Goal: Task Accomplishment & Management: Complete application form

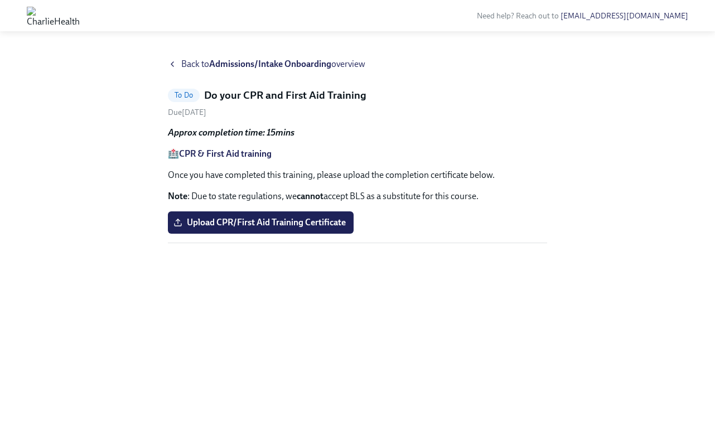
click at [245, 158] on strong "CPR & First Aid training" at bounding box center [225, 153] width 93 height 11
click at [297, 225] on span "Upload CPR/First Aid Training Certificate" at bounding box center [261, 222] width 170 height 11
click at [0, 0] on input "Upload CPR/First Aid Training Certificate" at bounding box center [0, 0] width 0 height 0
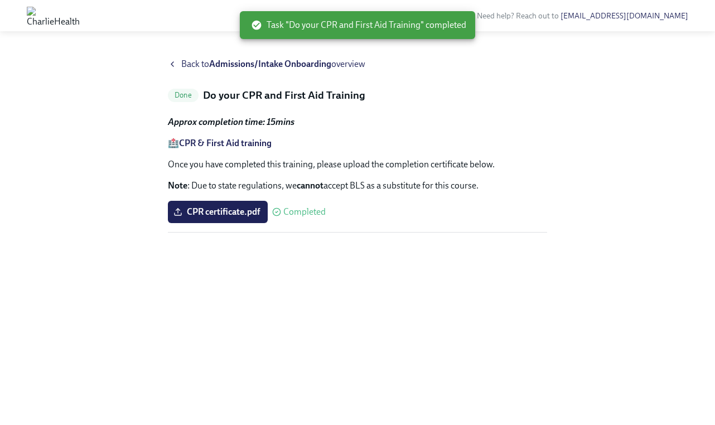
click at [197, 66] on span "Back to Admissions/Intake Onboarding overview" at bounding box center [273, 64] width 184 height 12
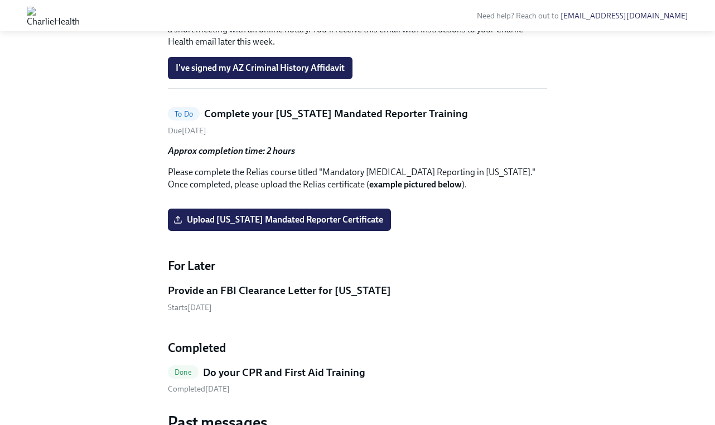
scroll to position [1290, 0]
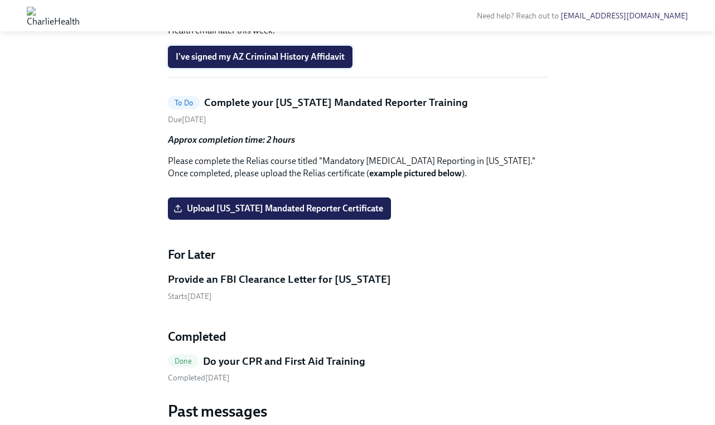
click at [208, 68] on button "I've signed my AZ Criminal History Affidavit" at bounding box center [260, 57] width 184 height 22
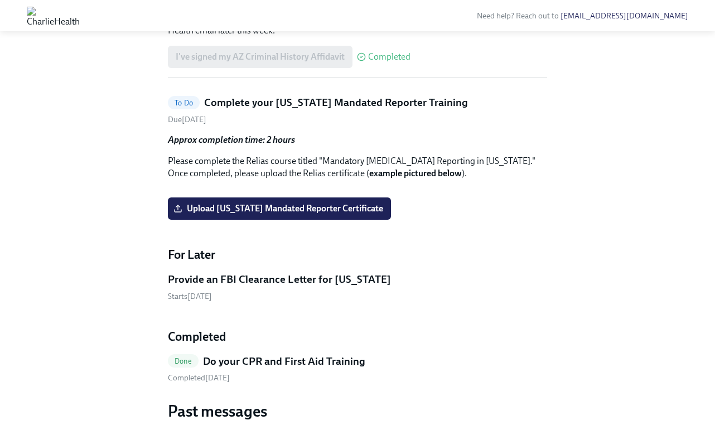
click at [379, 61] on span "Completed" at bounding box center [389, 56] width 42 height 9
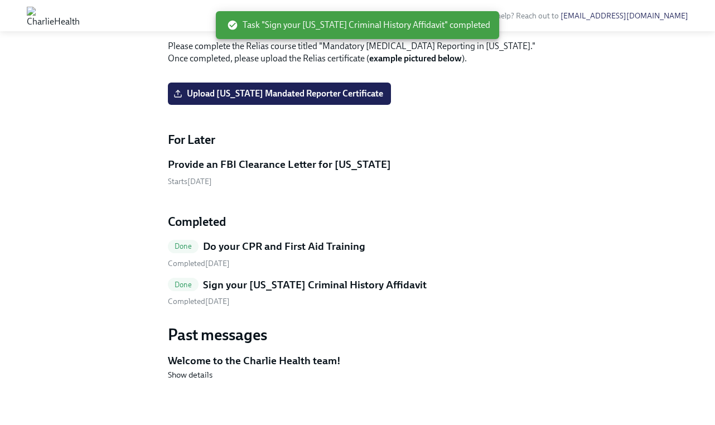
scroll to position [1649, 0]
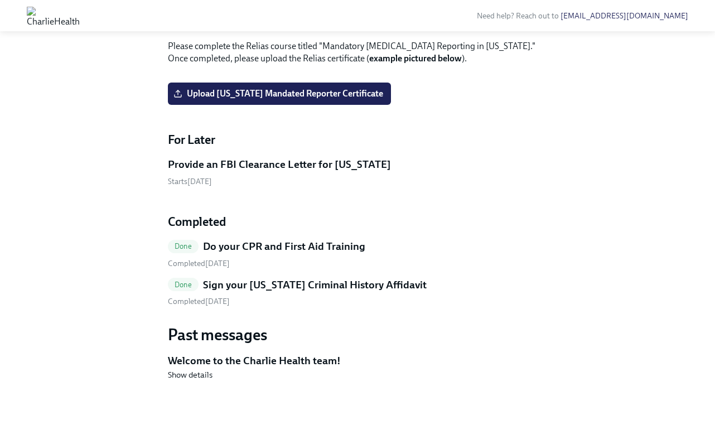
click at [241, 283] on h5 "Sign your [US_STATE] Criminal History Affidavit" at bounding box center [314, 285] width 223 height 14
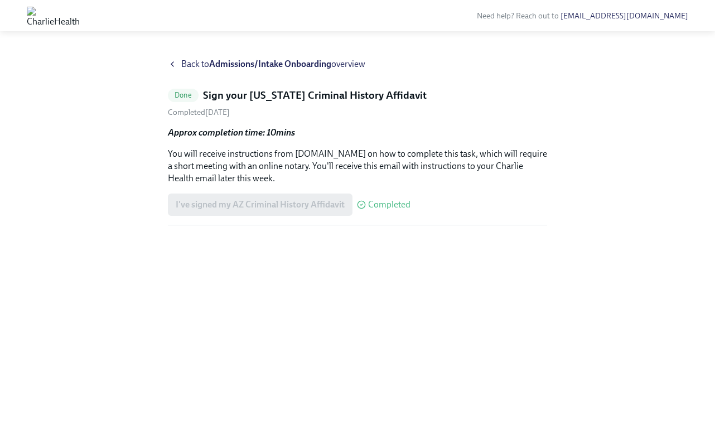
click at [210, 64] on span "Back to Admissions/Intake Onboarding overview" at bounding box center [273, 64] width 184 height 12
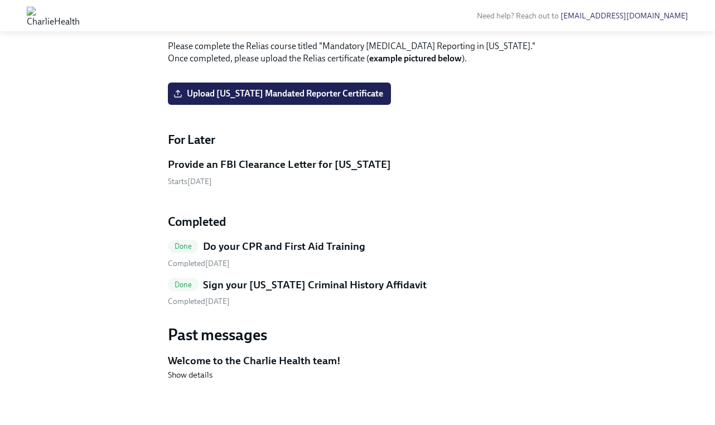
scroll to position [1355, 0]
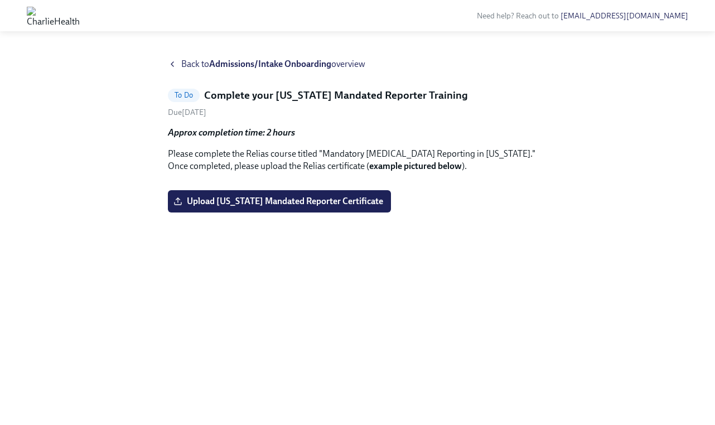
click at [217, 69] on strong "Admissions/Intake Onboarding" at bounding box center [270, 64] width 122 height 11
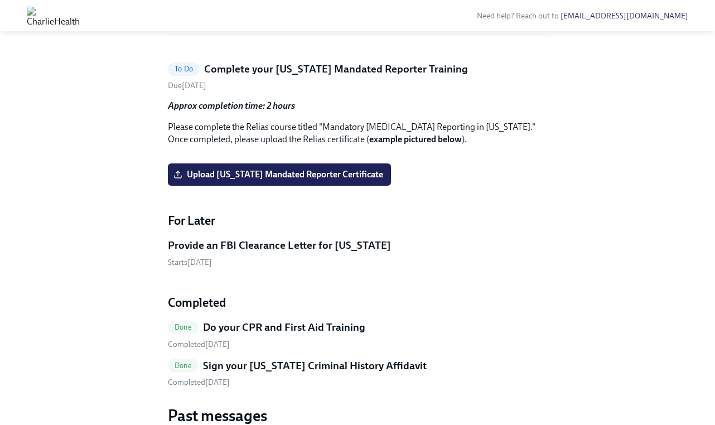
scroll to position [1168, 0]
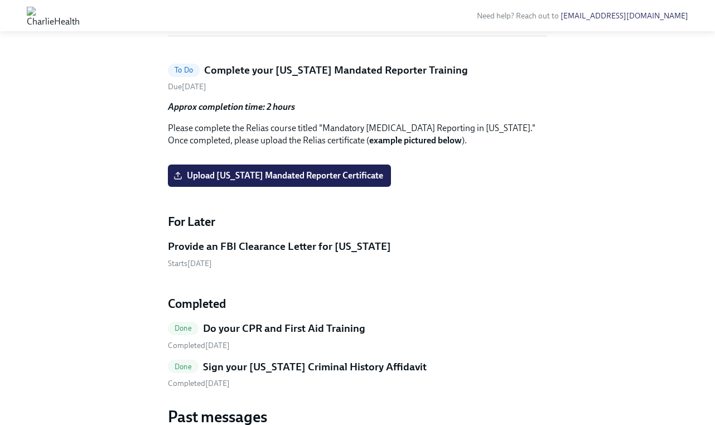
click at [271, 21] on span "I've registered in the AZ Fingerprint Portal" at bounding box center [257, 15] width 163 height 11
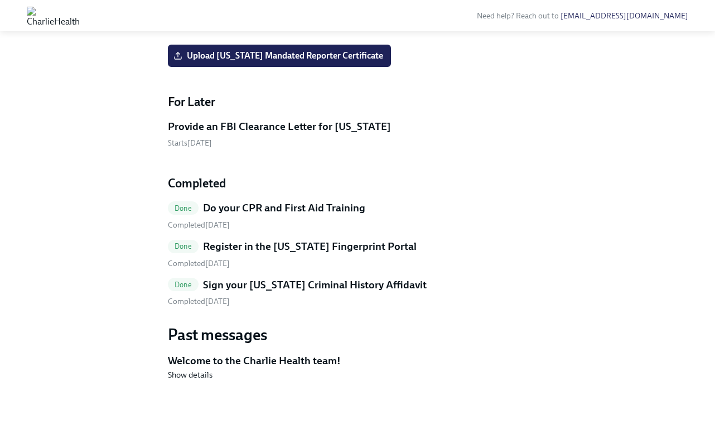
scroll to position [1174, 0]
click at [285, 61] on span "Upload [US_STATE] Mandated Reporter Certificate" at bounding box center [279, 55] width 207 height 11
click at [0, 0] on input "Upload [US_STATE] Mandated Reporter Certificate" at bounding box center [0, 0] width 0 height 0
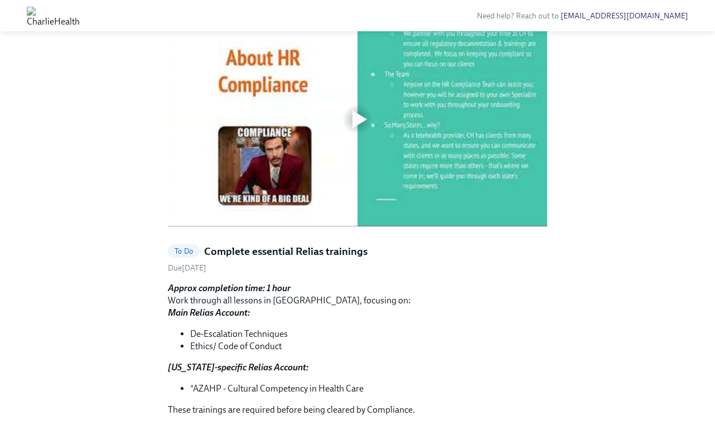
scroll to position [299, 0]
